Goal: Task Accomplishment & Management: Complete application form

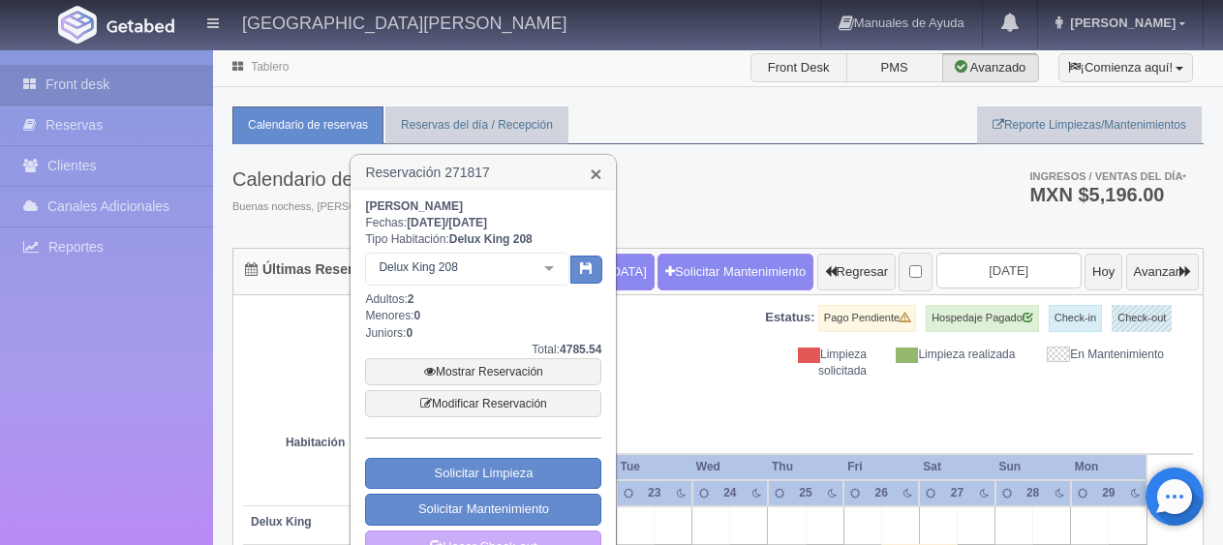
click at [593, 164] on link "×" at bounding box center [596, 174] width 12 height 20
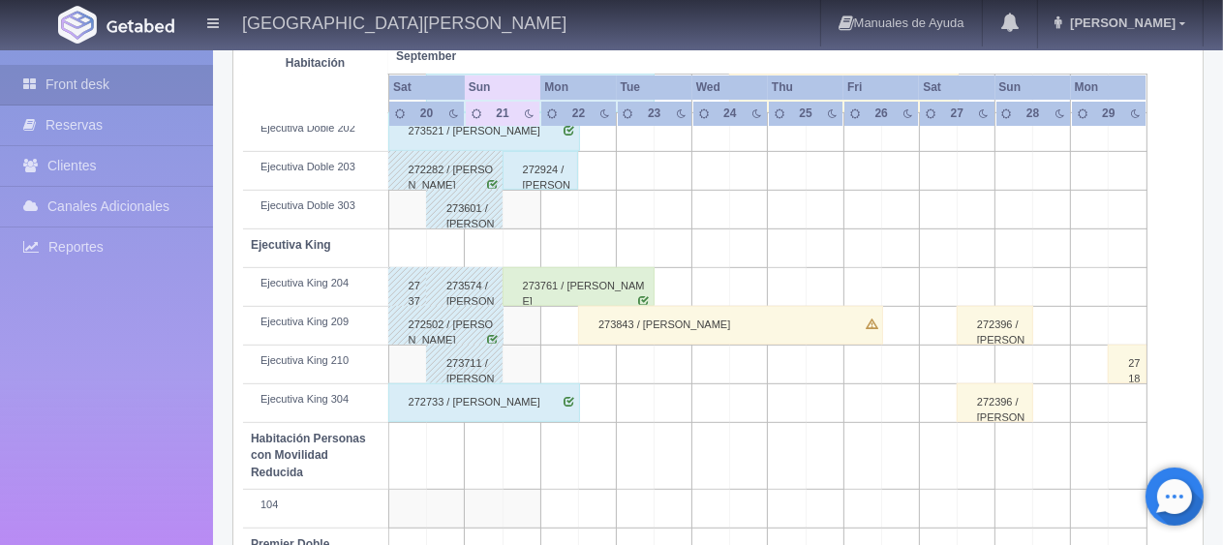
scroll to position [1032, 0]
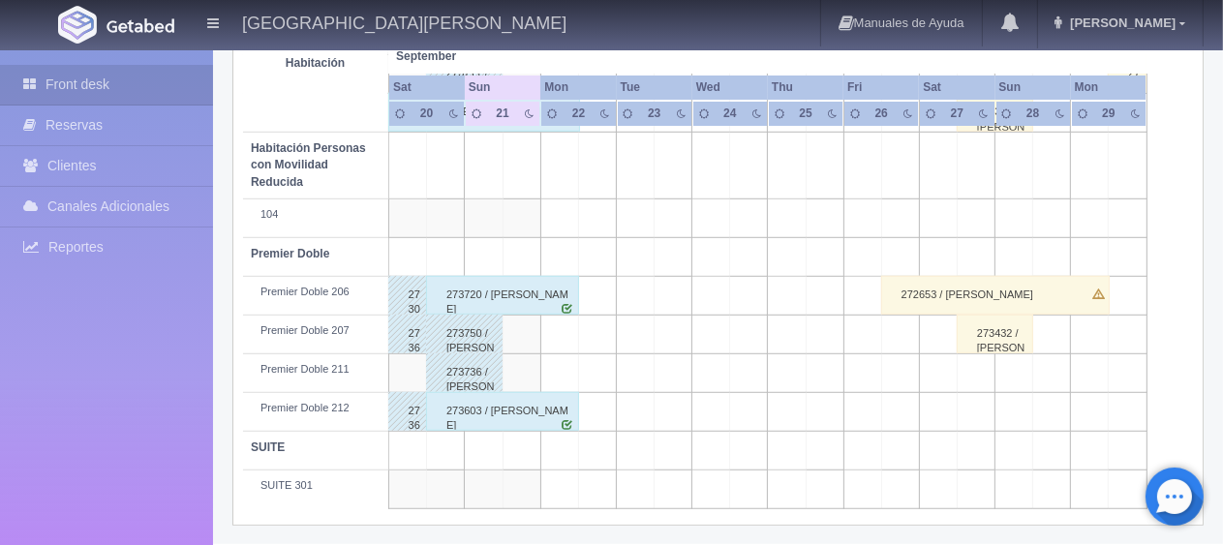
click at [520, 395] on div "273603 / [PERSON_NAME]" at bounding box center [502, 411] width 153 height 39
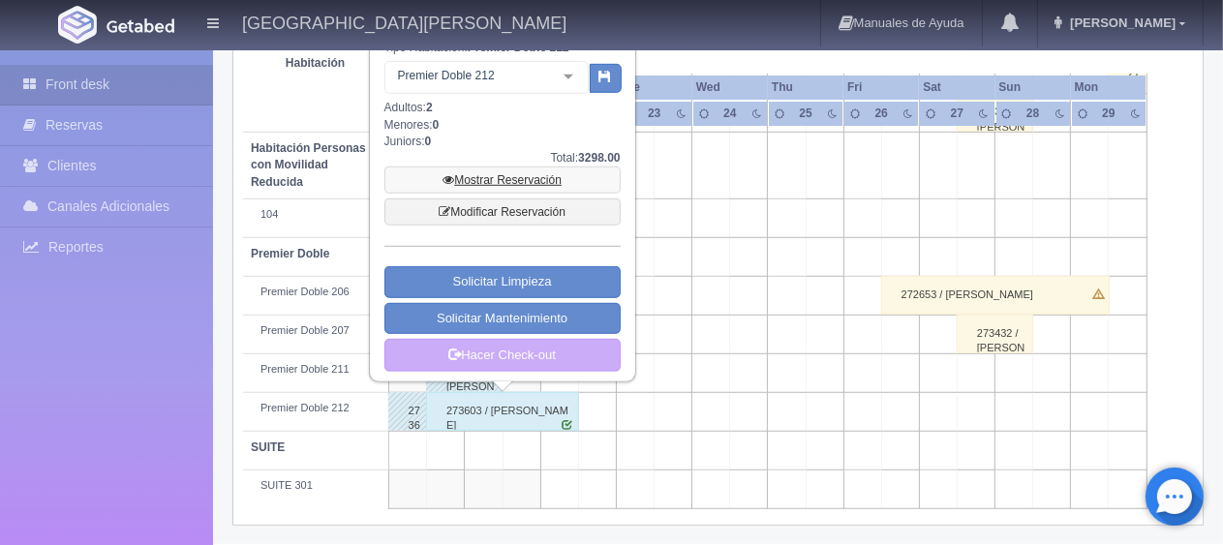
click at [528, 184] on link "Mostrar Reservación" at bounding box center [502, 180] width 236 height 27
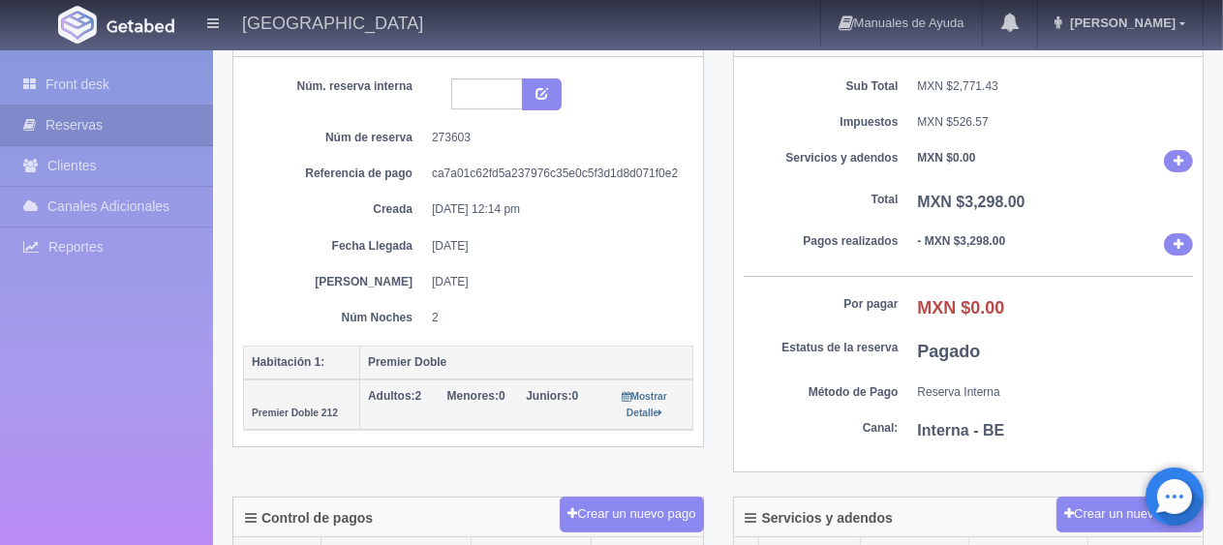
scroll to position [54, 0]
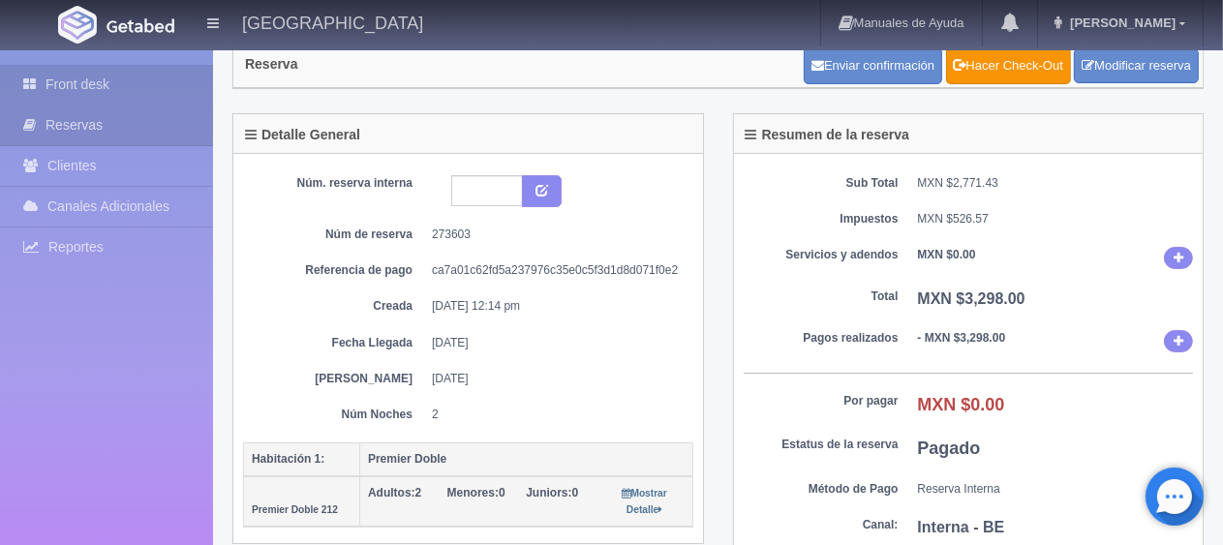
click at [123, 95] on link "Front desk" at bounding box center [106, 85] width 213 height 40
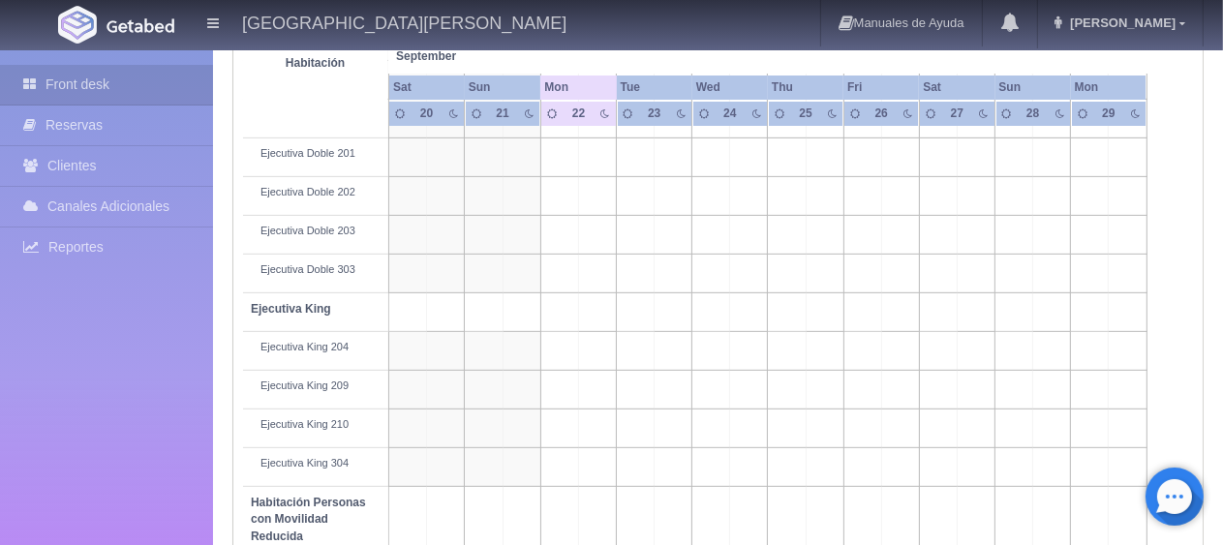
scroll to position [678, 0]
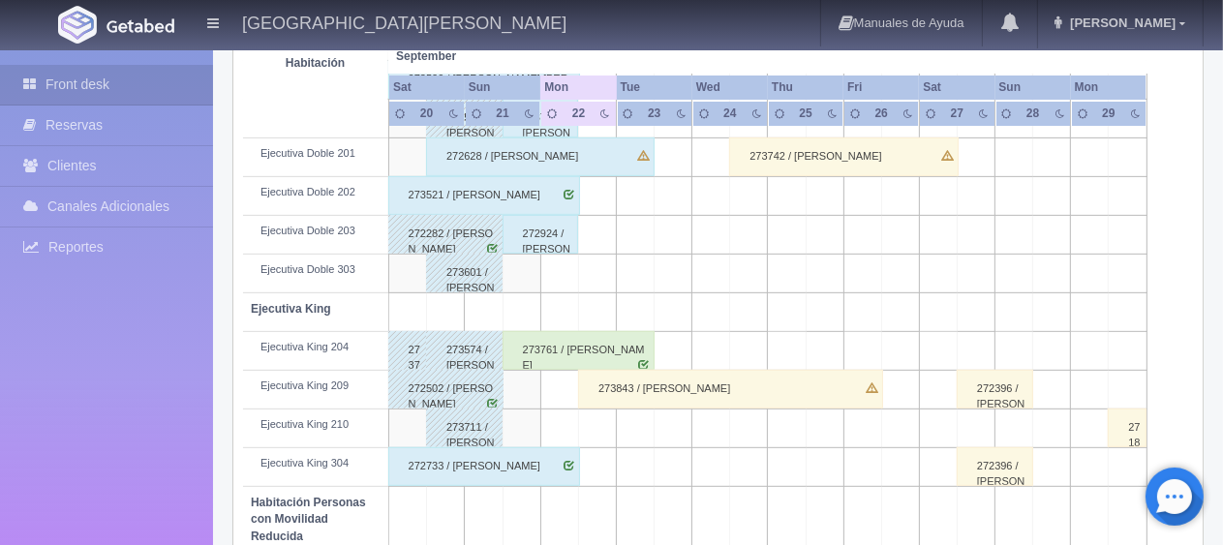
click at [550, 343] on div "273761 / [PERSON_NAME]" at bounding box center [579, 350] width 153 height 39
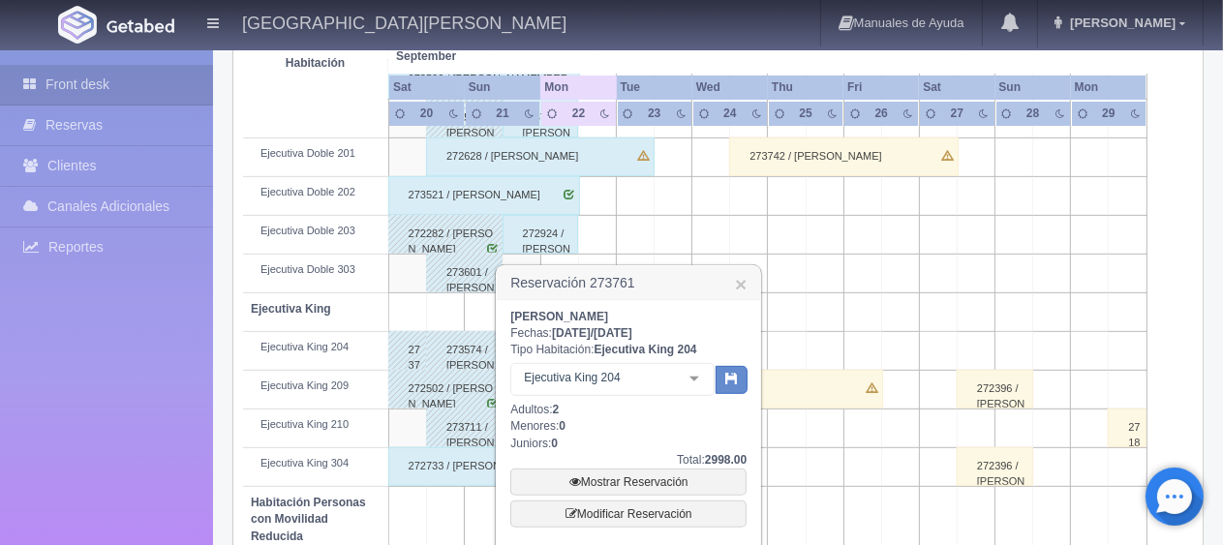
scroll to position [968, 0]
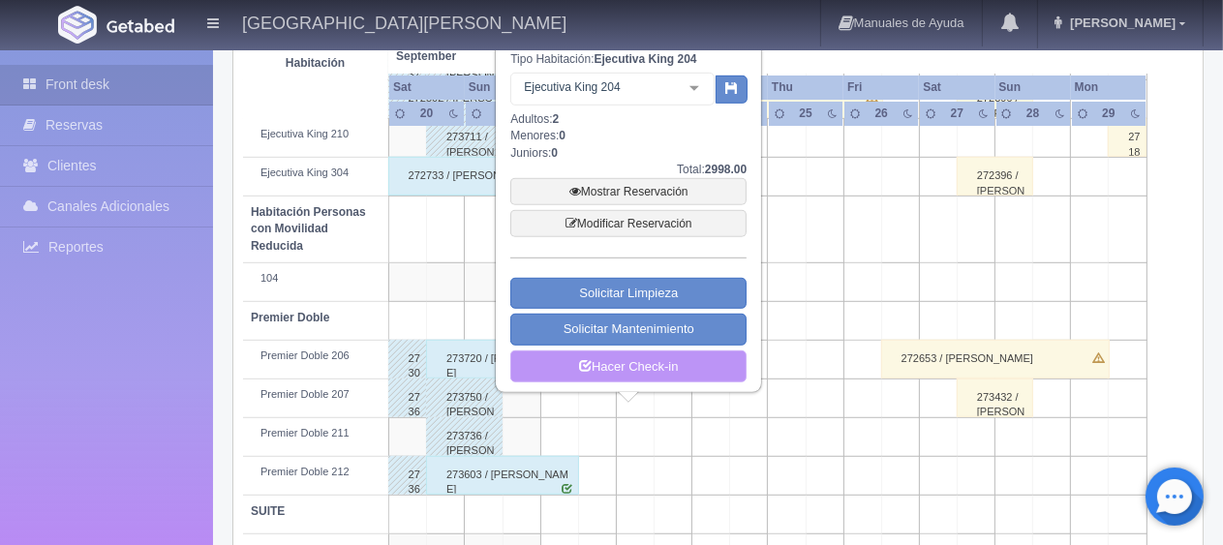
click at [631, 377] on link "Hacer Check-in" at bounding box center [628, 367] width 236 height 33
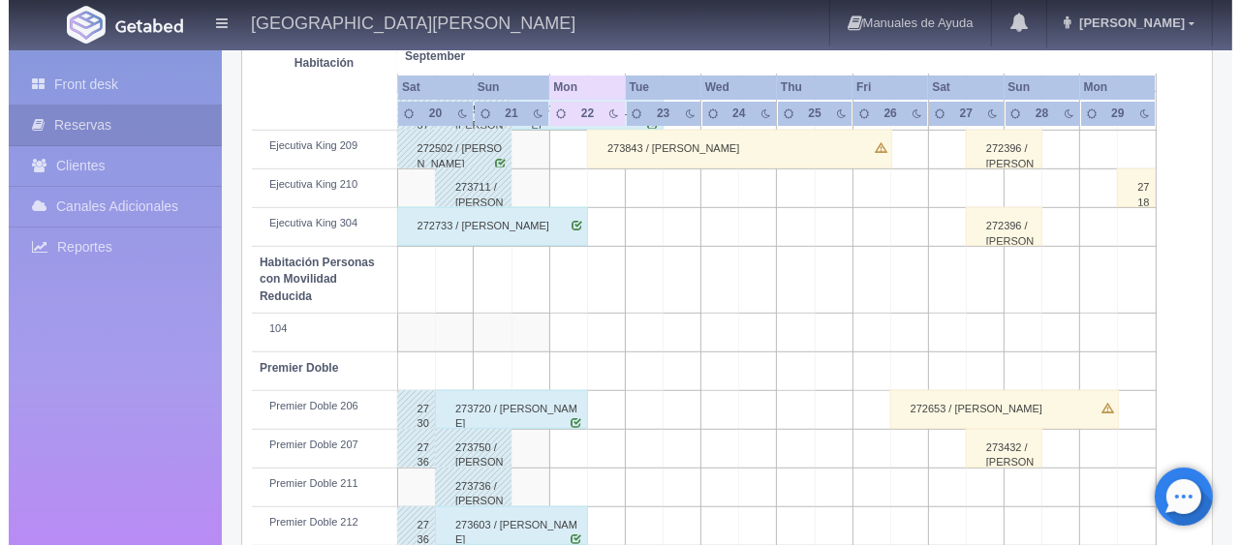
scroll to position [1015, 0]
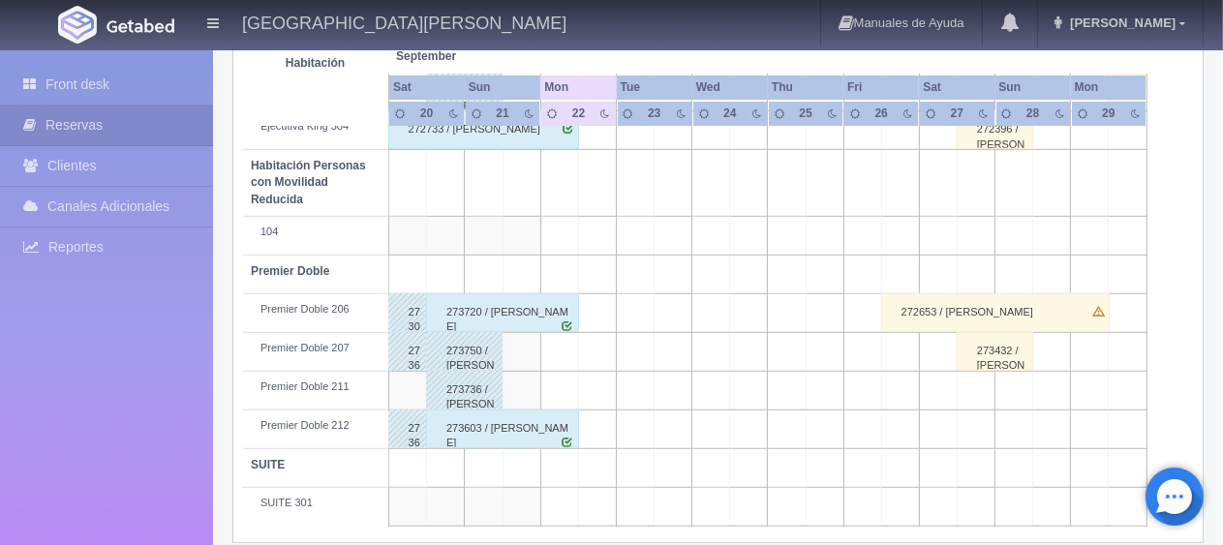
click at [560, 415] on div "273603 / [PERSON_NAME]" at bounding box center [502, 429] width 153 height 39
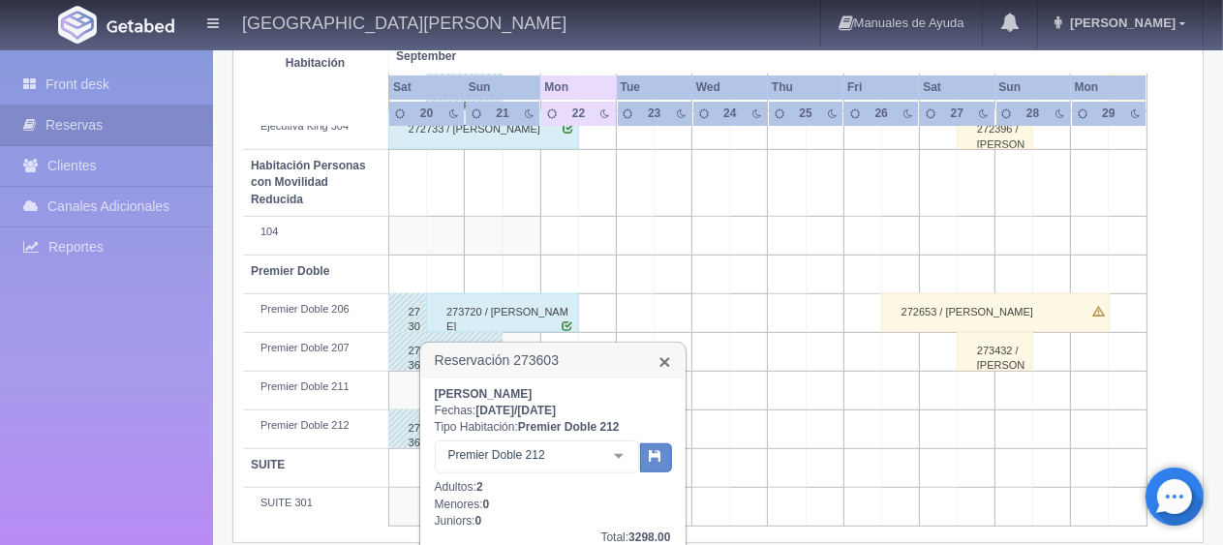
click at [670, 360] on link "×" at bounding box center [664, 362] width 12 height 20
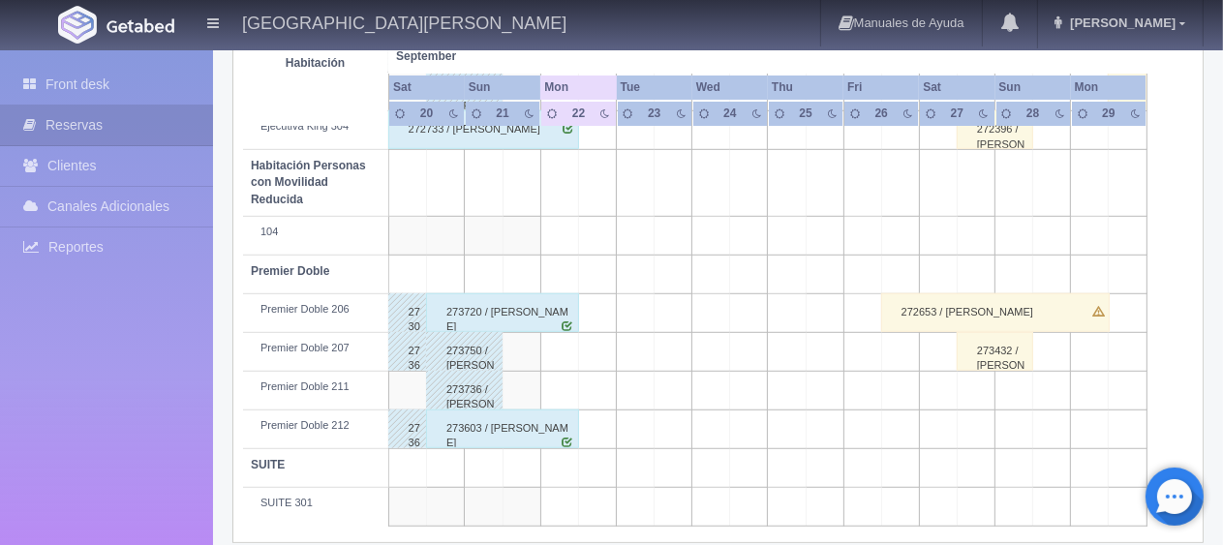
click at [593, 424] on td at bounding box center [598, 429] width 38 height 39
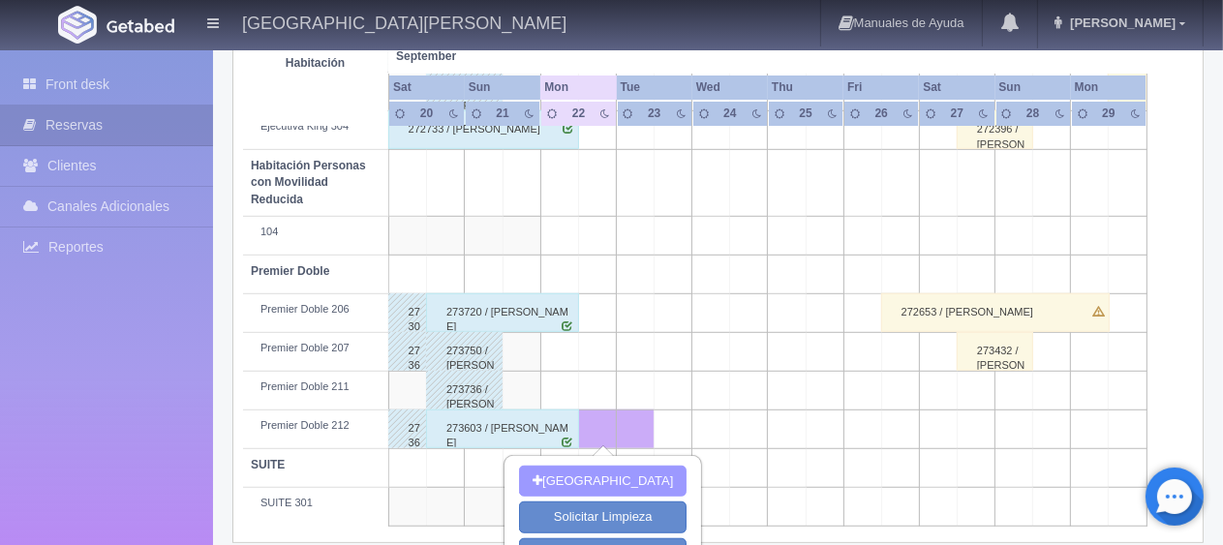
click at [597, 477] on button "[GEOGRAPHIC_DATA]" at bounding box center [603, 482] width 168 height 32
type input "22-09-2025"
type input "23-09-2025"
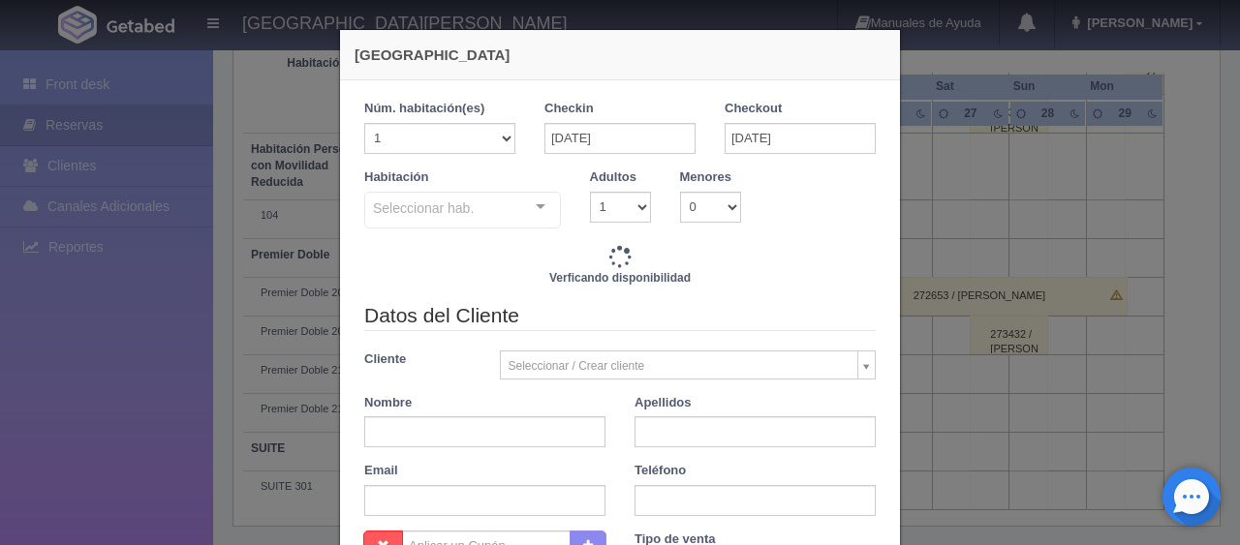
checkbox input "false"
type input "1399.00"
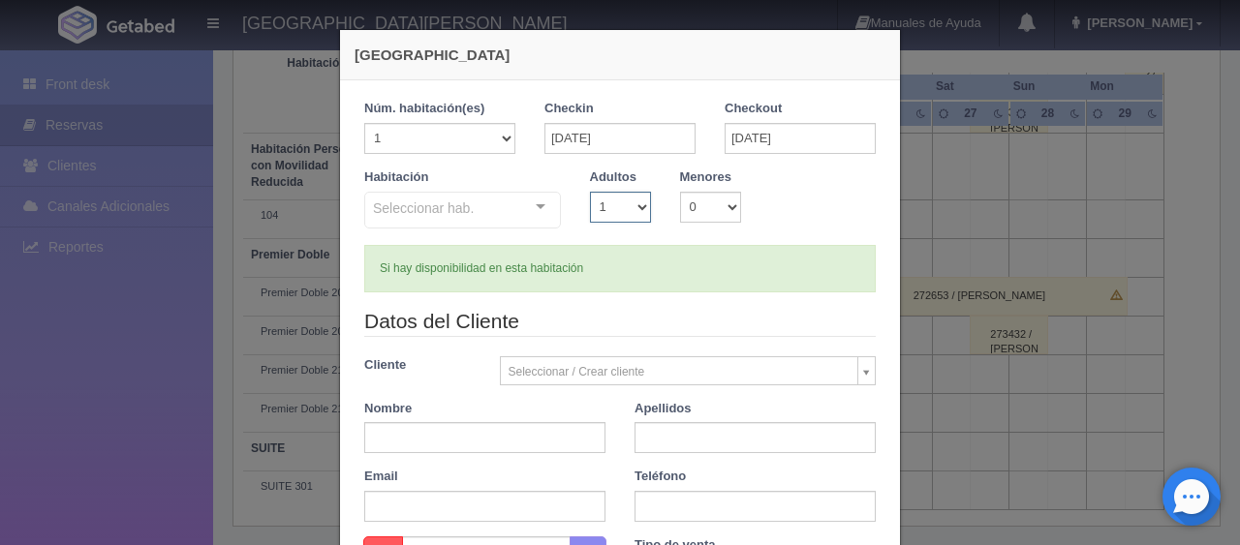
click at [597, 206] on select "1 2 3 4 5 6 7 8 9 10" at bounding box center [620, 207] width 61 height 31
checkbox input "false"
select select "2"
click at [590, 192] on select "1 2 3 4 5 6 7 8 9 10" at bounding box center [620, 207] width 61 height 31
checkbox input "false"
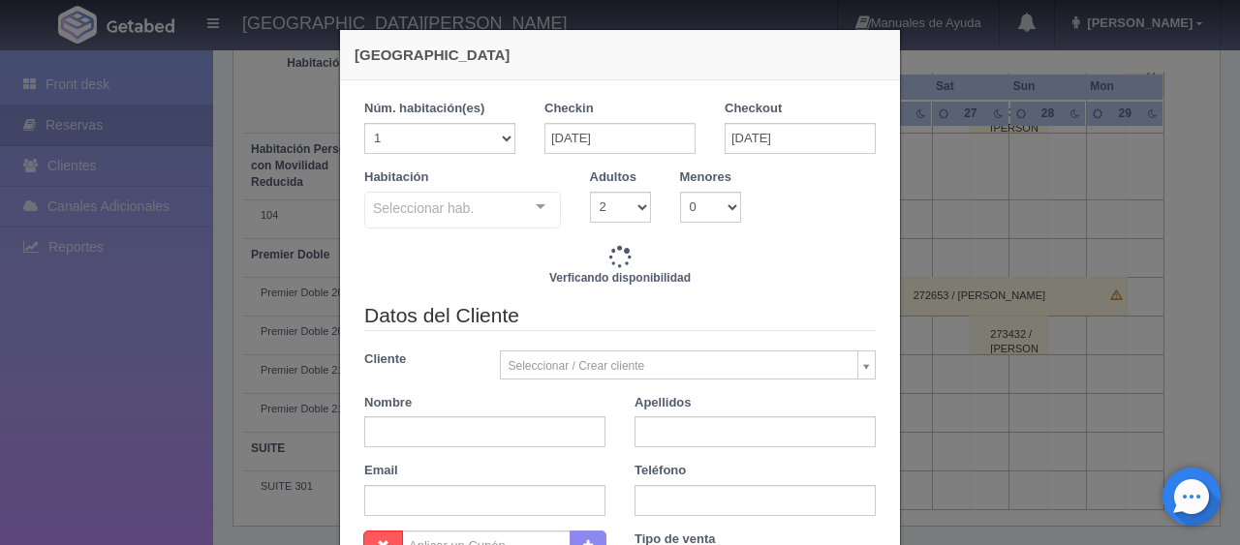
click at [517, 215] on div "Seleccionar hab. SUITE SUITE - Sin asignar SUITE 301 Habitación Personas con Mo…" at bounding box center [462, 211] width 197 height 39
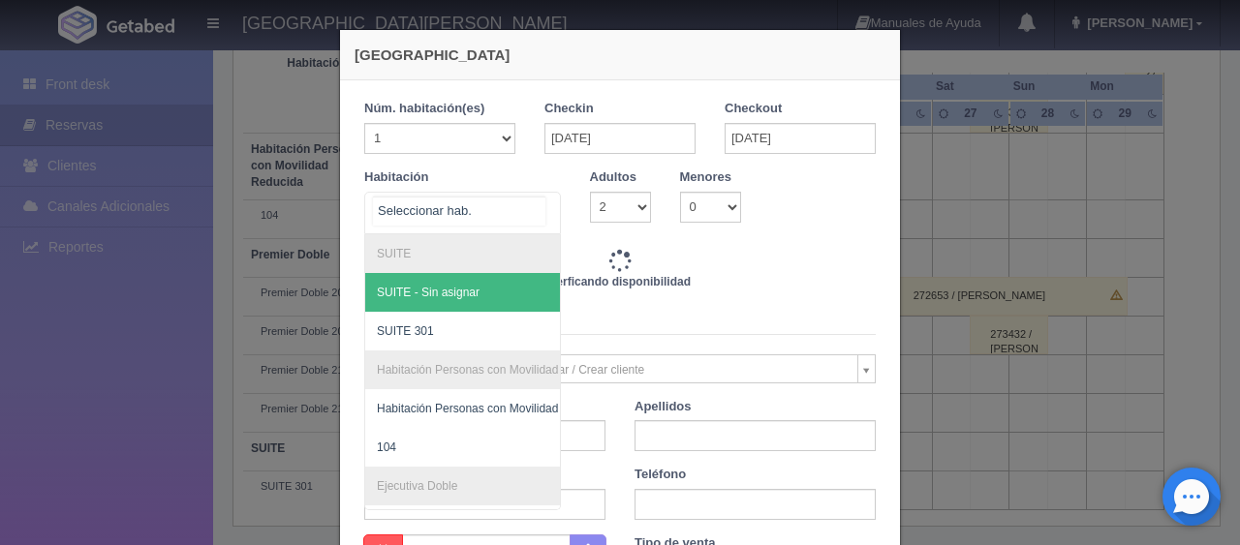
type input "1649.00"
checkbox input "false"
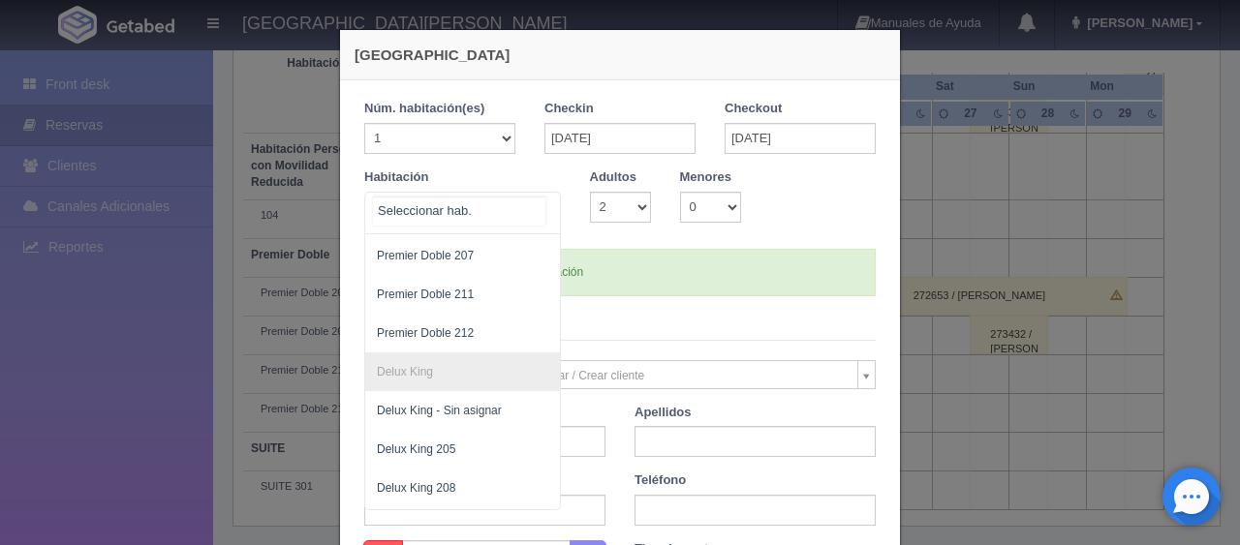
scroll to position [815, 0]
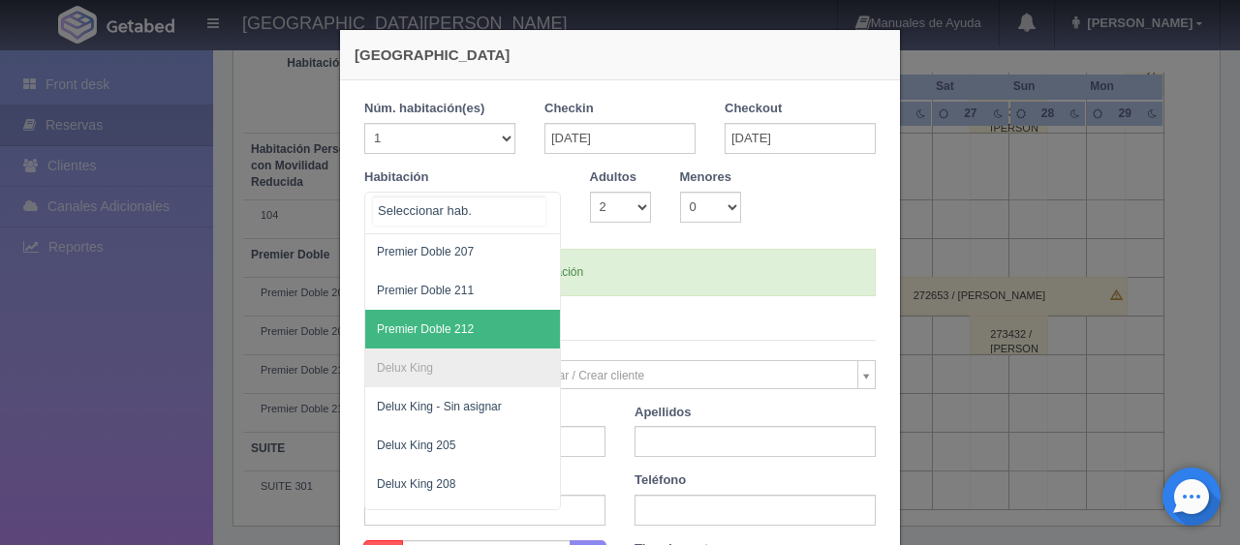
click at [486, 320] on span "Premier Doble 212" at bounding box center [527, 329] width 325 height 39
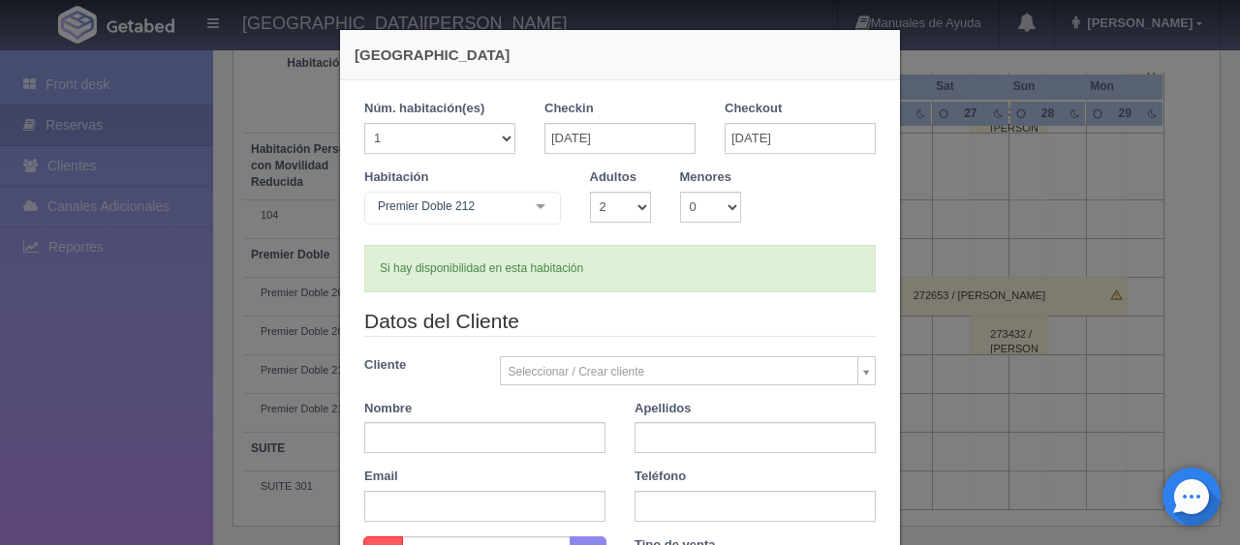
checkbox input "false"
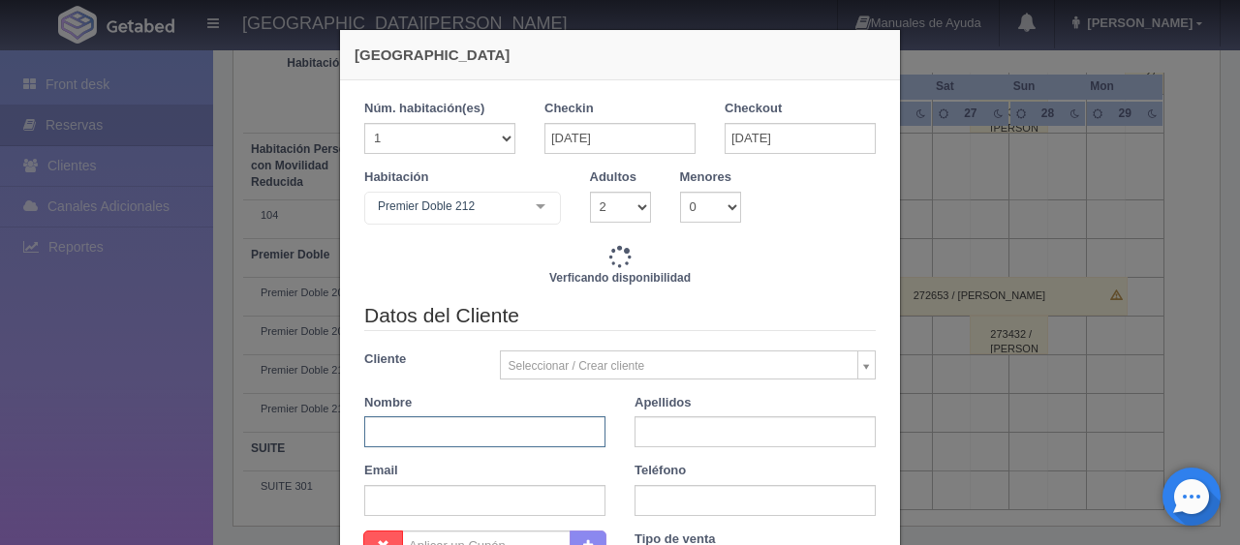
click at [473, 434] on input "text" at bounding box center [484, 431] width 241 height 31
type input "1649.00"
checkbox input "false"
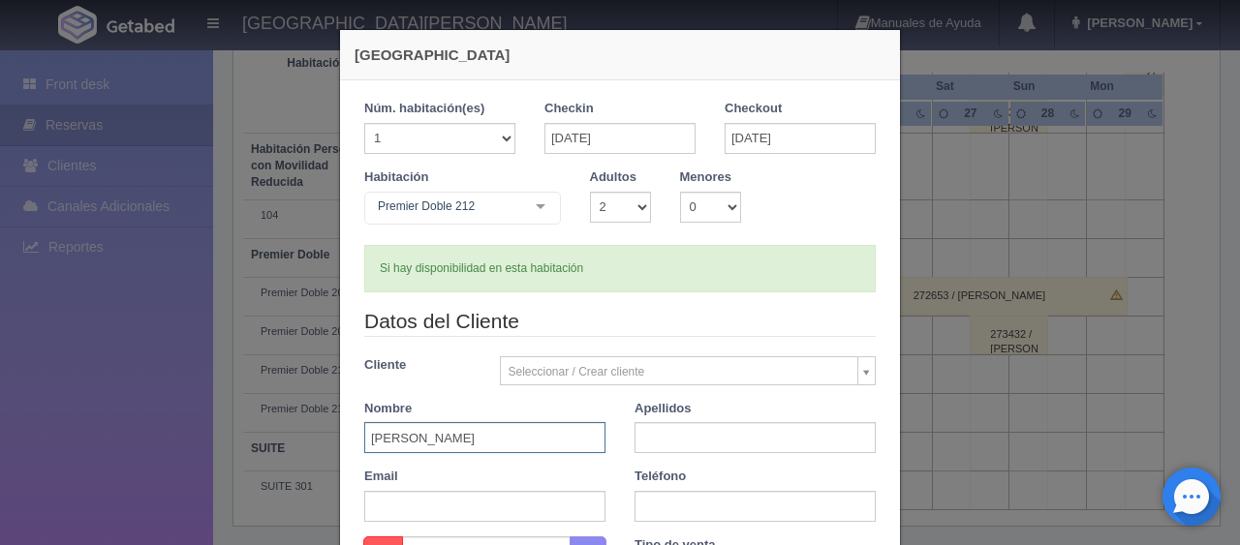
type input "Luis"
type input "Estudillo Calzada"
paste input "1 449 448 8876"
type input "1 449 448 8876"
paste input "1 449 448 8876"
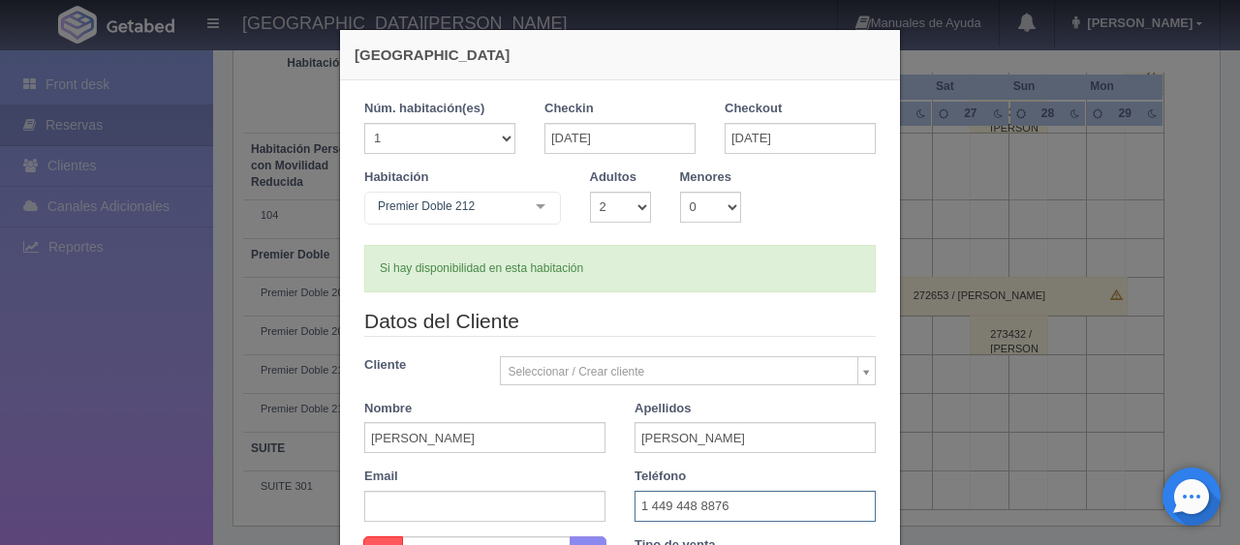
type input "1 449 448 8876"
click at [608, 460] on div "Datos del Cliente Cliente Seleccionar / Crear cliente Nuevo Cliente Adriana Nav…" at bounding box center [620, 422] width 540 height 230
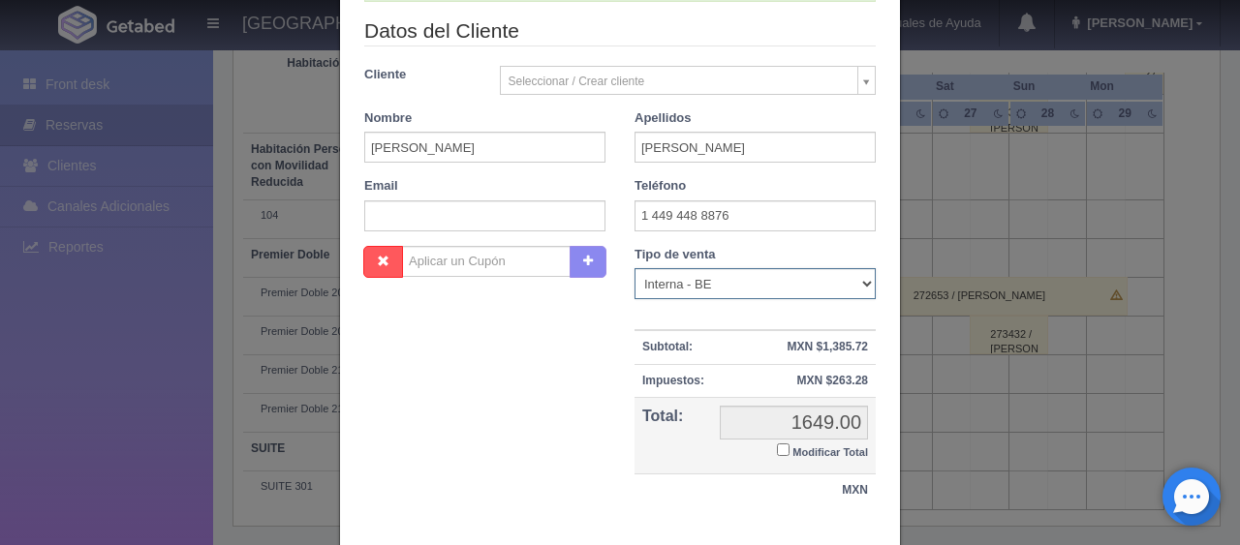
click at [721, 282] on select "Correo Electronico Interna - BE Llamada OTA Externa Otro WALK IN" at bounding box center [754, 283] width 241 height 31
select select "walkin"
click at [634, 268] on select "Correo Electronico Interna - BE Llamada OTA Externa Otro WALK IN" at bounding box center [754, 283] width 241 height 31
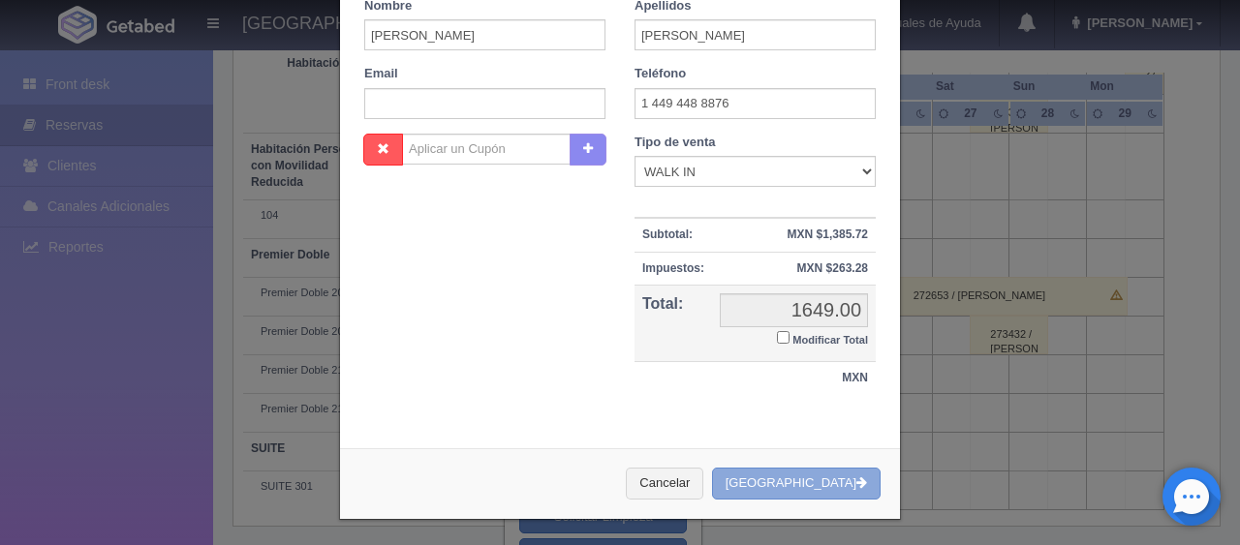
click at [790, 477] on button "[GEOGRAPHIC_DATA]" at bounding box center [796, 484] width 168 height 32
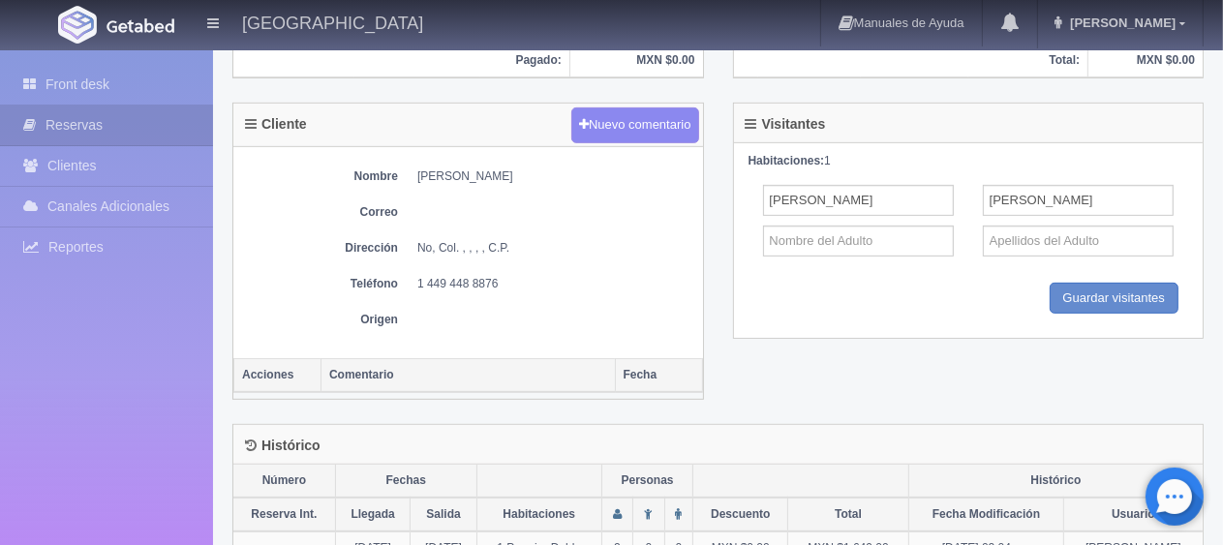
scroll to position [714, 0]
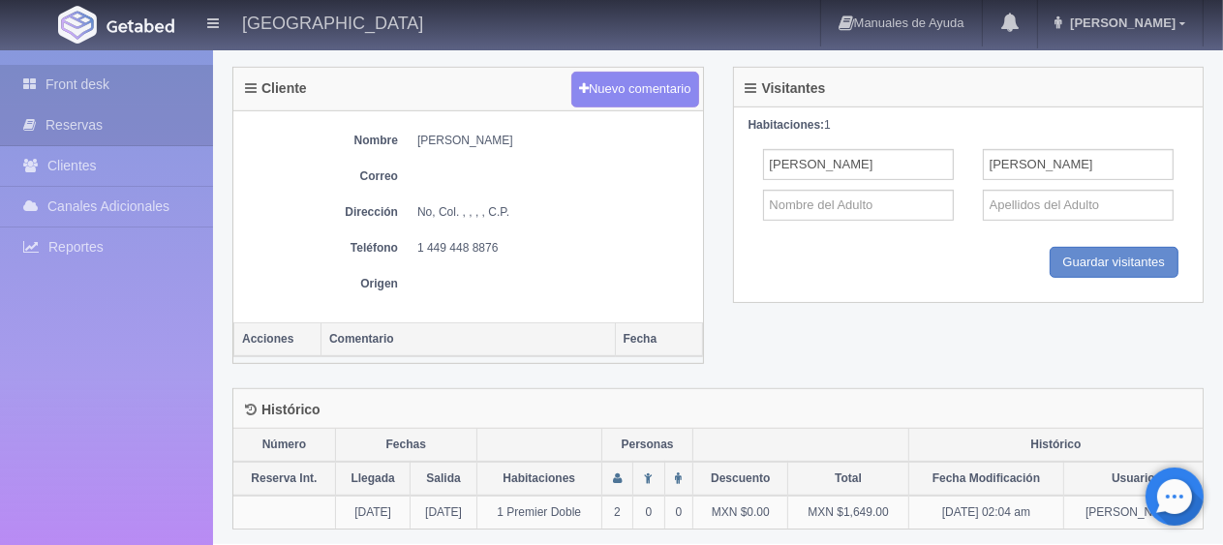
click at [58, 83] on link "Front desk" at bounding box center [106, 85] width 213 height 40
